Goal: Information Seeking & Learning: Understand process/instructions

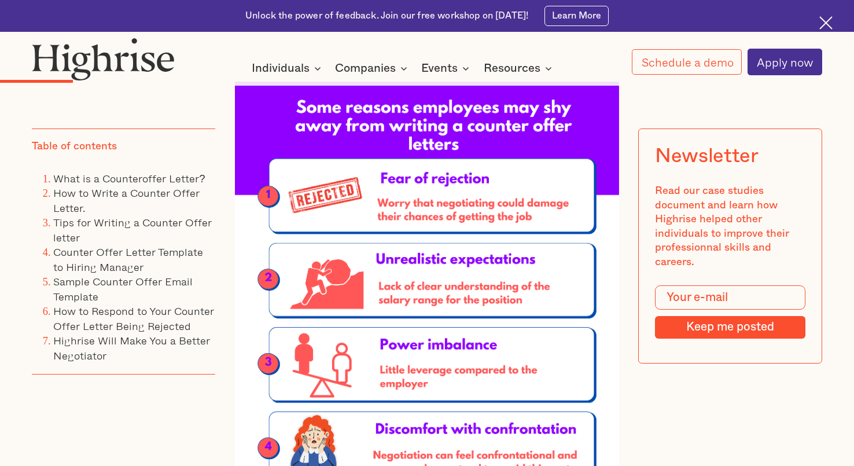
scroll to position [2036, 0]
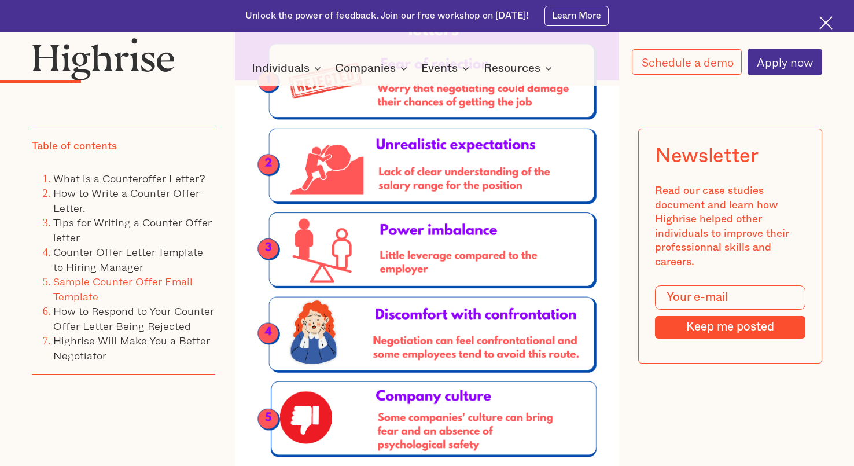
click at [122, 284] on link "Sample Counter Offer Email Template" at bounding box center [122, 288] width 139 height 31
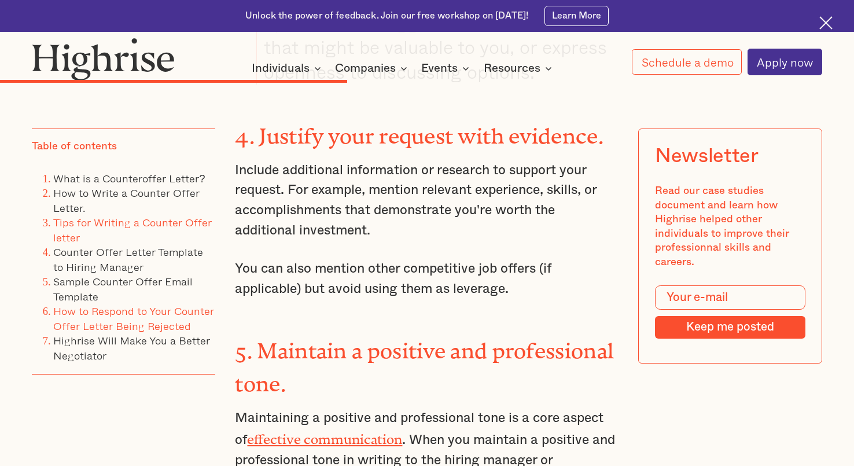
click at [106, 315] on link "How to Respond to Your Counter Offer Letter Being Rejected" at bounding box center [133, 318] width 161 height 31
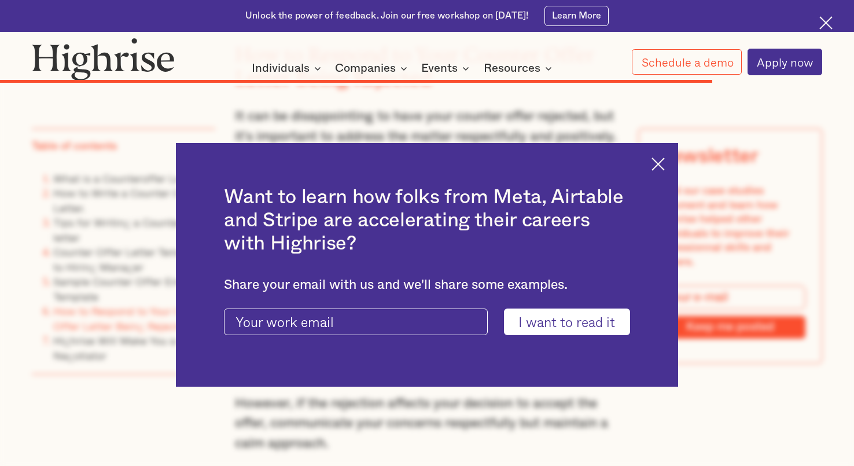
scroll to position [11345, 0]
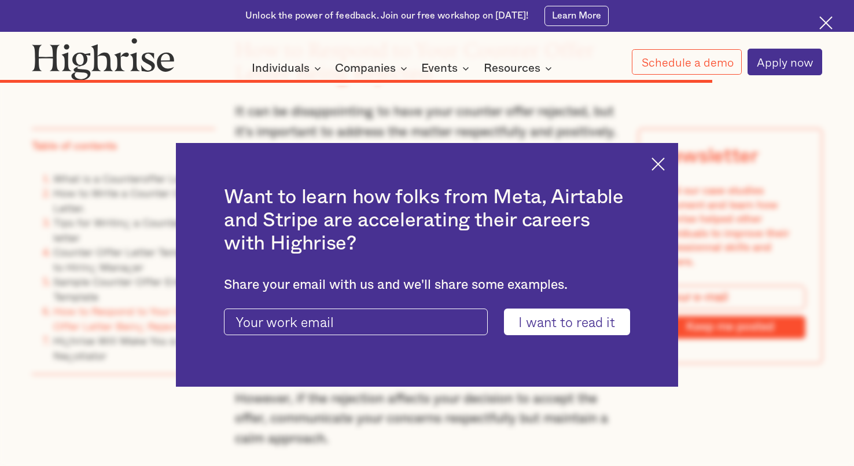
click at [662, 165] on img at bounding box center [658, 163] width 13 height 13
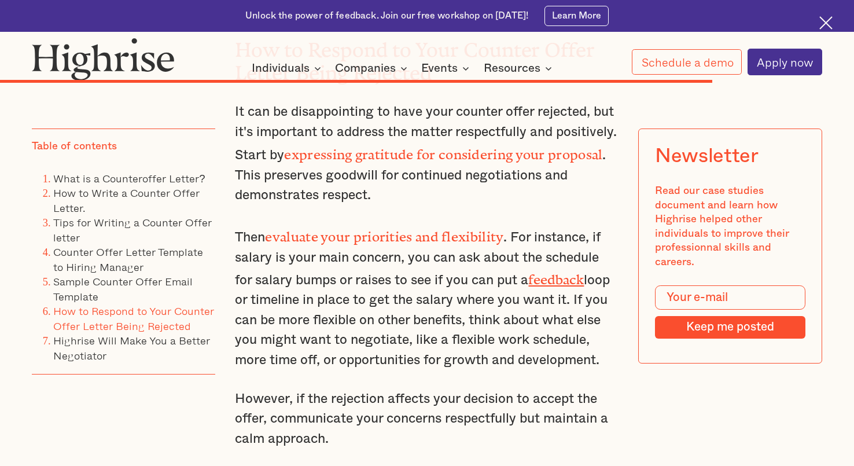
click at [153, 188] on li "How to Write a Counter Offer Letter." at bounding box center [134, 201] width 162 height 30
click at [153, 183] on link "What is a Counteroffer Letter?" at bounding box center [129, 178] width 152 height 16
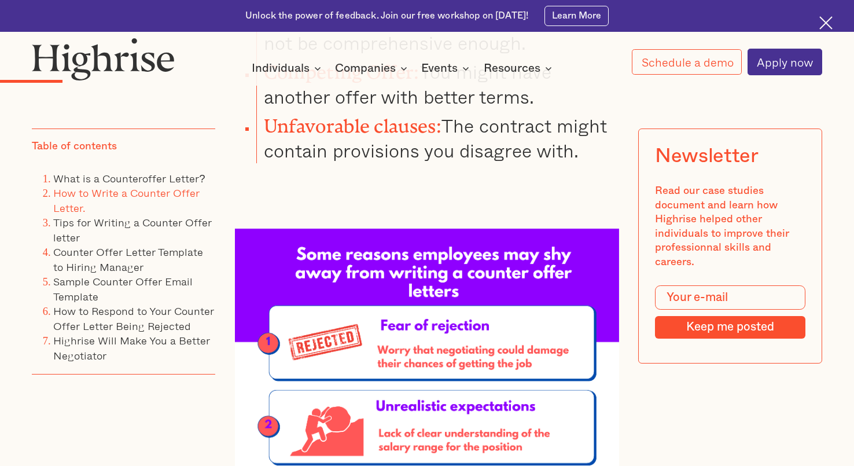
scroll to position [1567, 0]
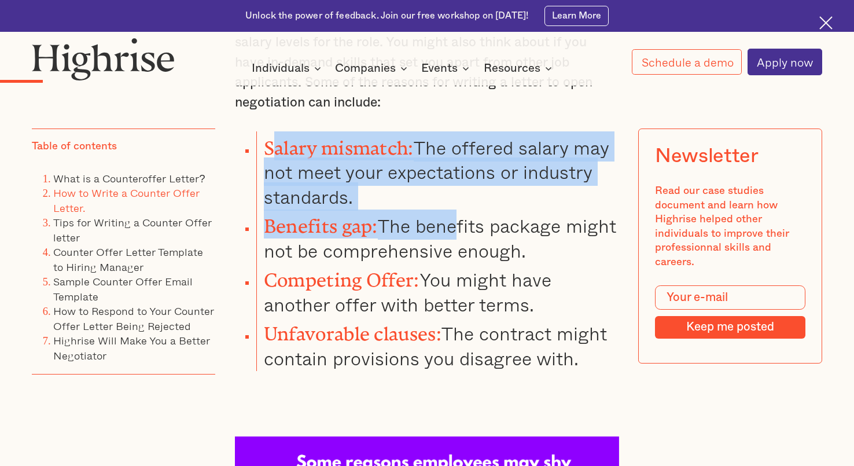
drag, startPoint x: 274, startPoint y: 154, endPoint x: 455, endPoint y: 227, distance: 194.9
click at [455, 227] on ul "Salary mismatch: The offered salary may not meet your expectations or industry …" at bounding box center [419, 251] width 400 height 240
click at [455, 227] on li "Benefits gap: The benefits package might not be comprehensive enough." at bounding box center [437, 236] width 362 height 54
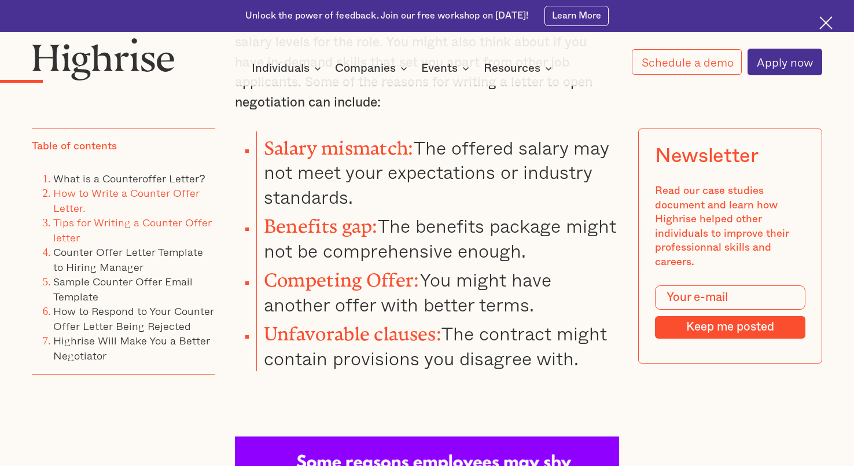
click at [168, 227] on link "Tips for Writing a Counter Offer letter" at bounding box center [132, 229] width 159 height 31
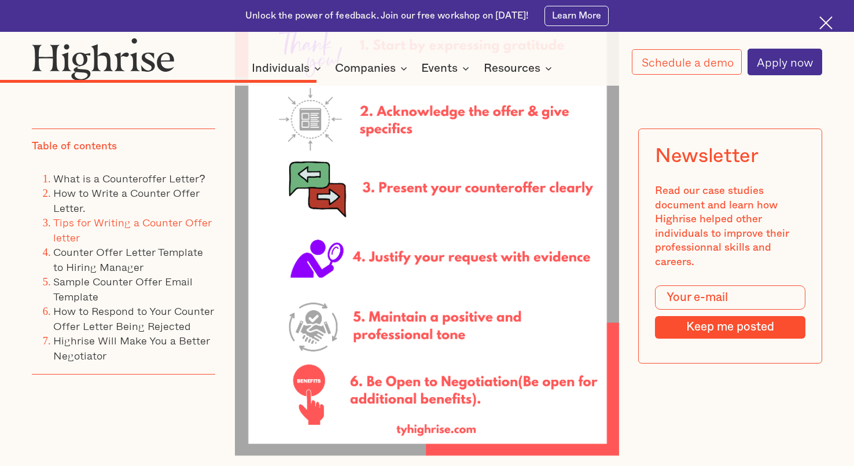
scroll to position [5690, 0]
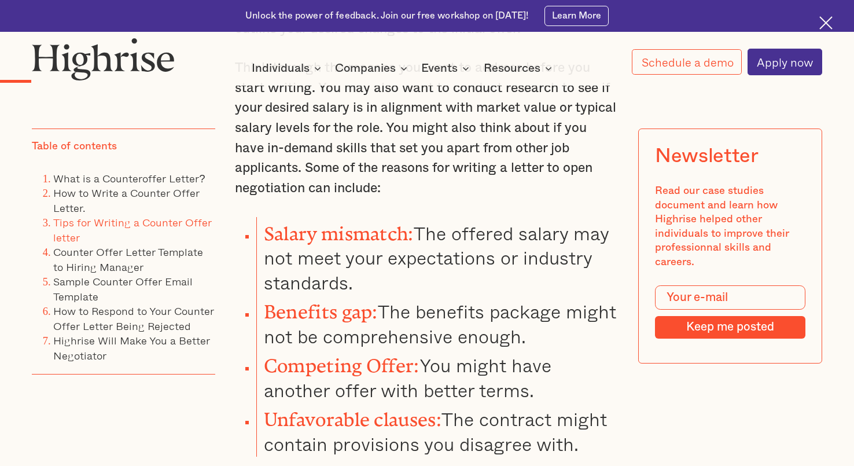
scroll to position [1509, 0]
